Goal: Transaction & Acquisition: Purchase product/service

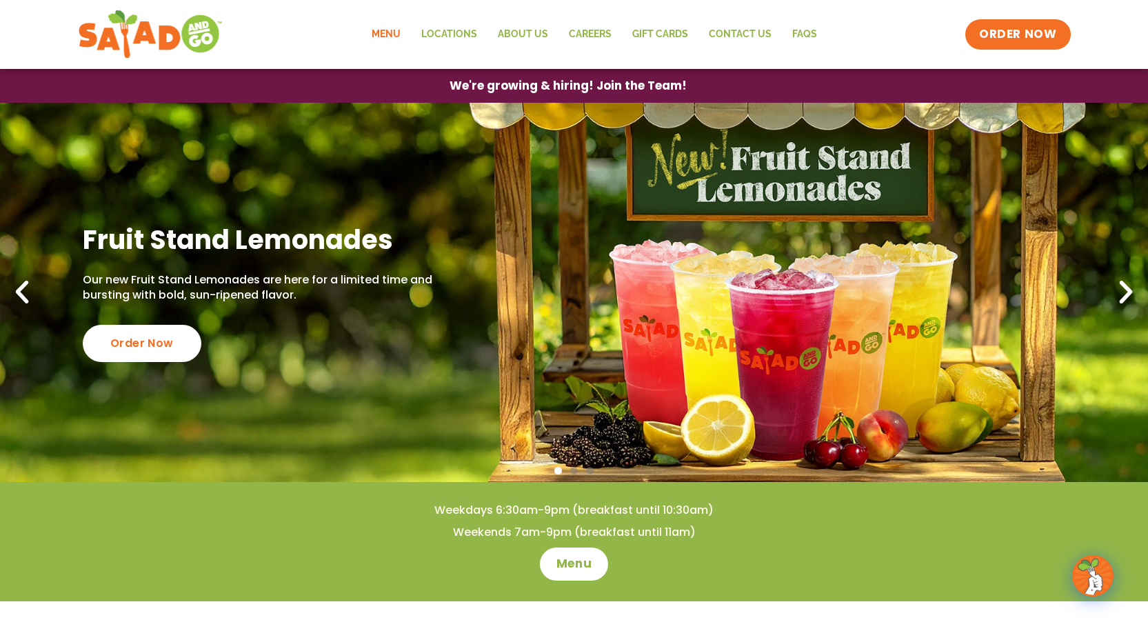
click at [395, 34] on link "Menu" at bounding box center [386, 35] width 50 height 32
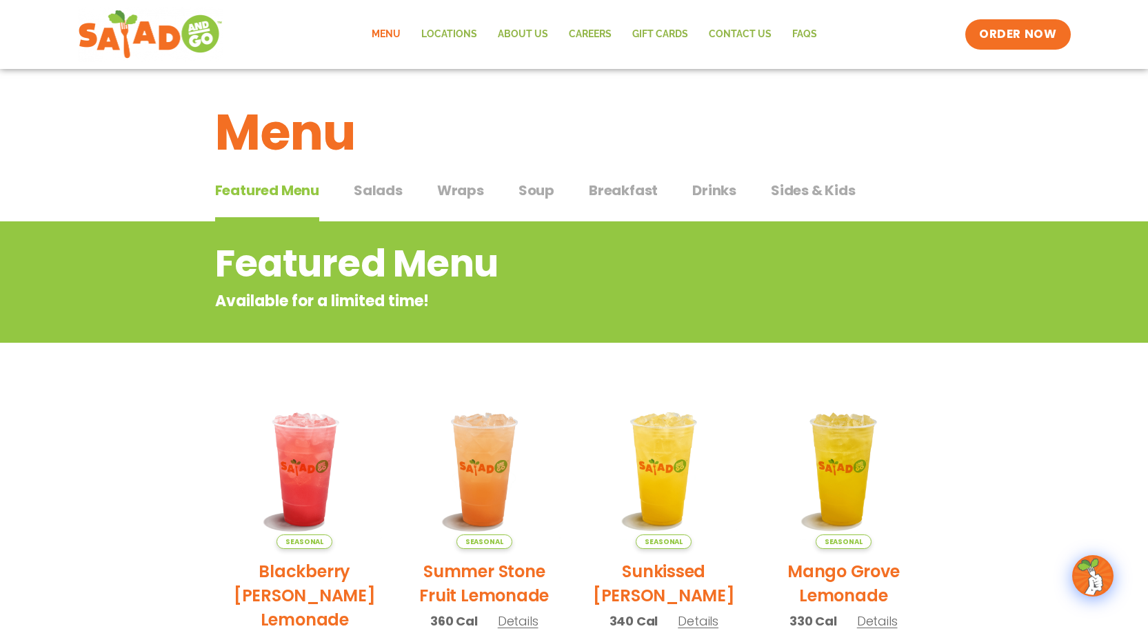
click at [370, 180] on span "Salads" at bounding box center [378, 190] width 49 height 21
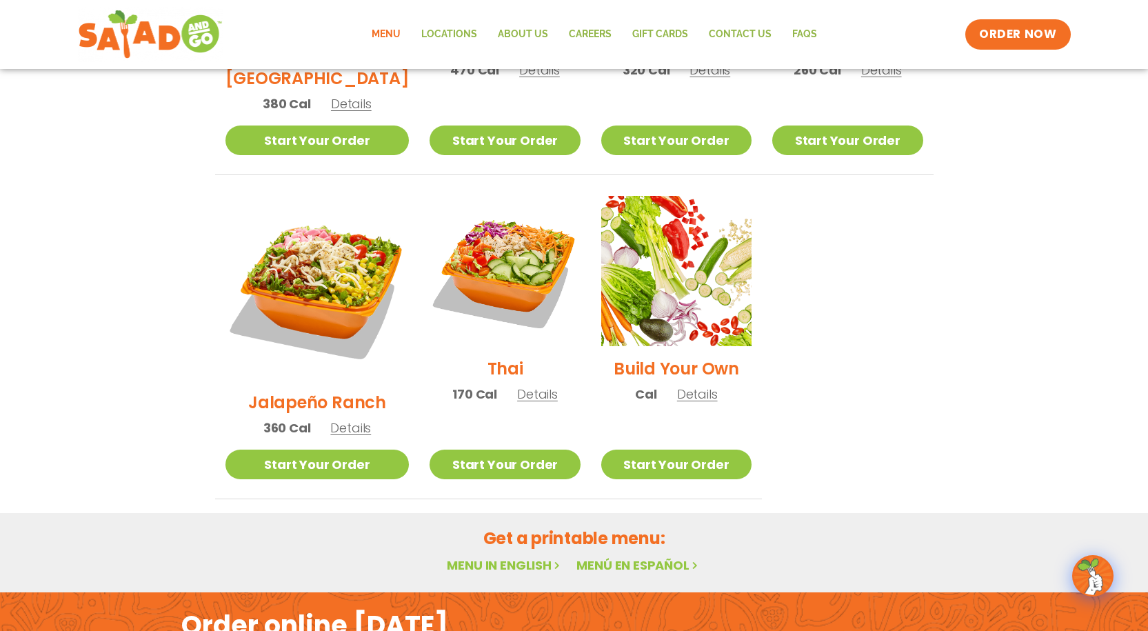
scroll to position [1032, 0]
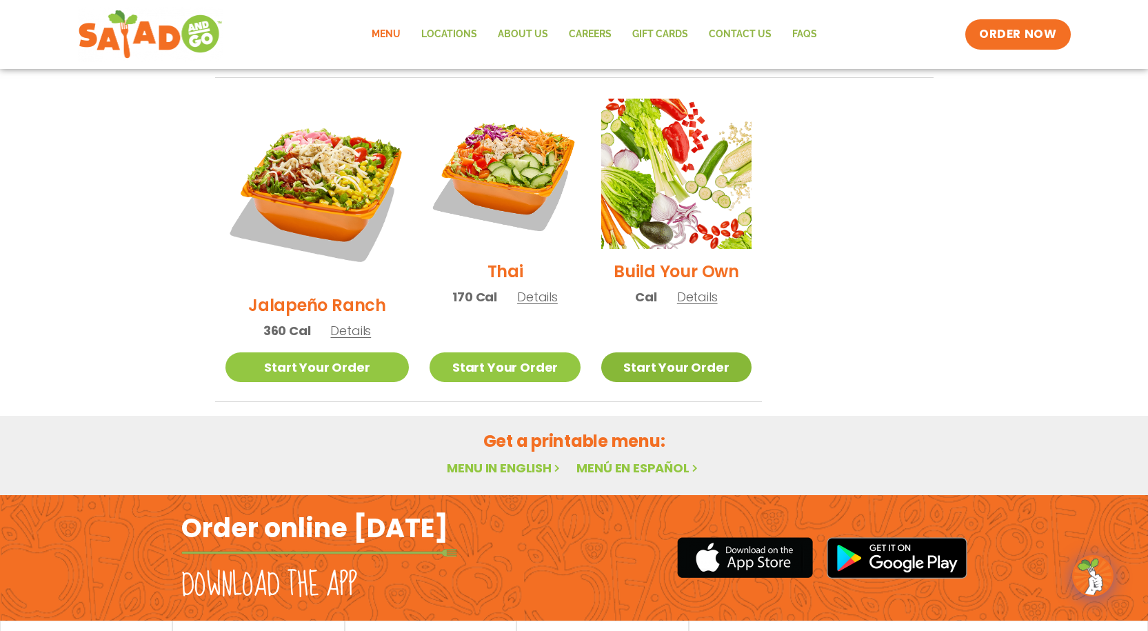
click at [646, 352] on link "Start Your Order" at bounding box center [676, 367] width 150 height 30
